Goal: Find contact information: Find contact information

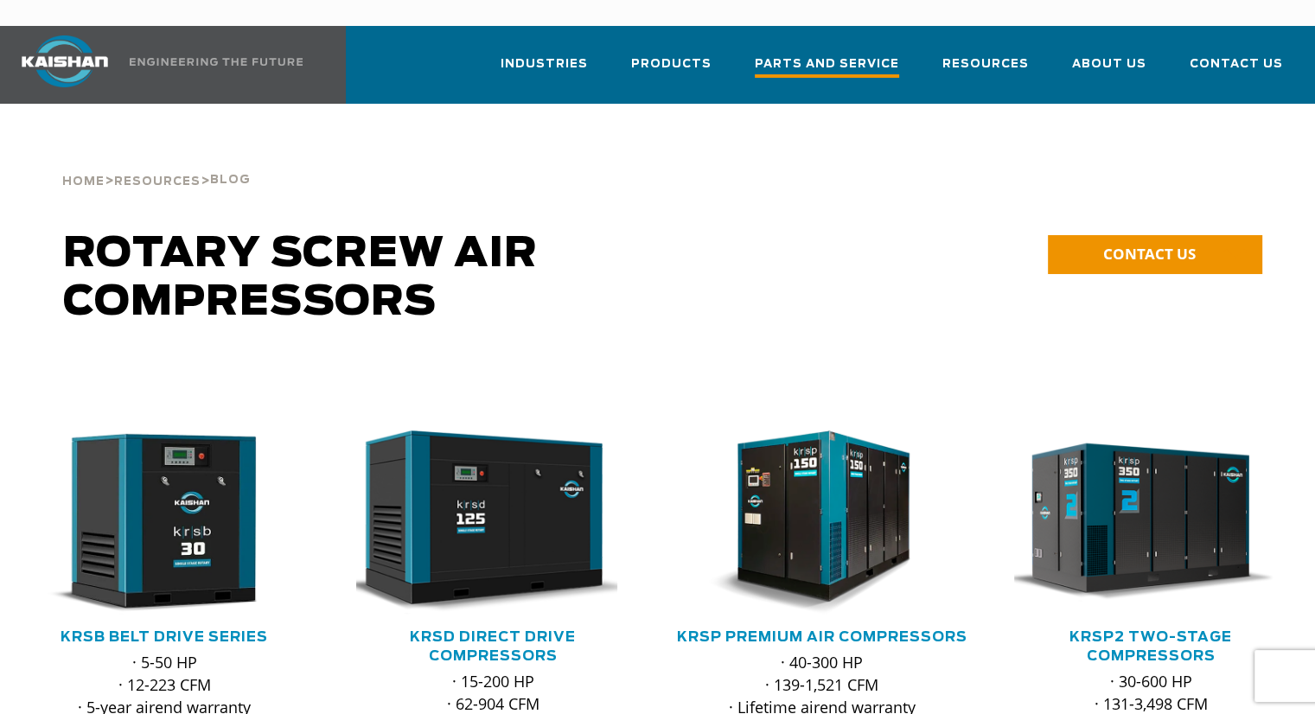
click at [859, 54] on span "Parts and Service" at bounding box center [827, 65] width 144 height 23
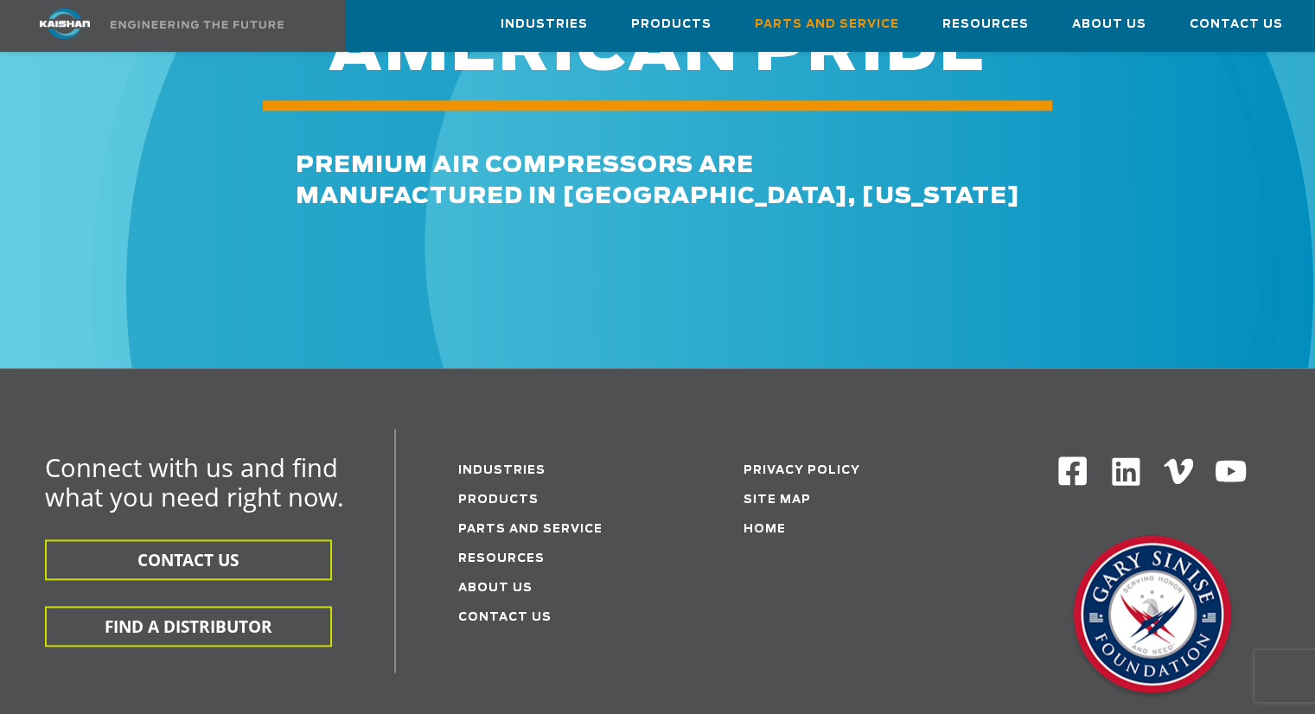
scroll to position [1901, 0]
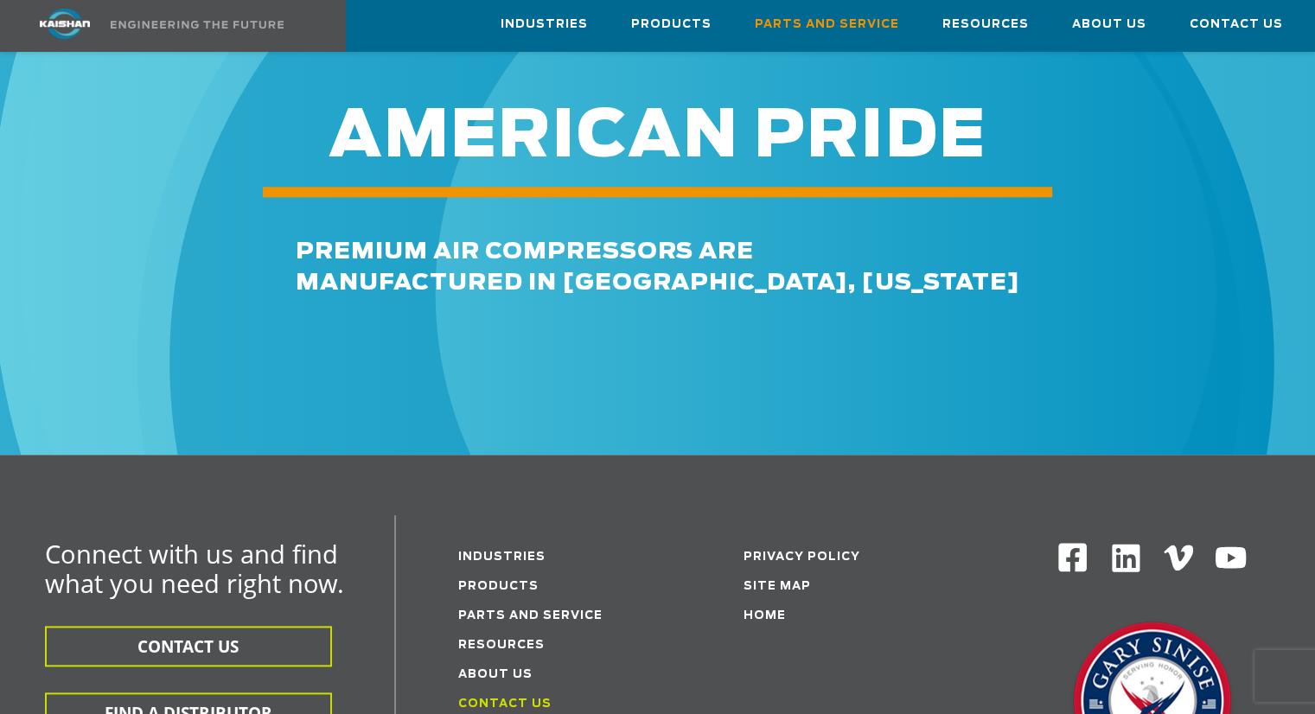
click at [491, 698] on link "Contact Us" at bounding box center [504, 703] width 93 height 11
